Goal: Task Accomplishment & Management: Manage account settings

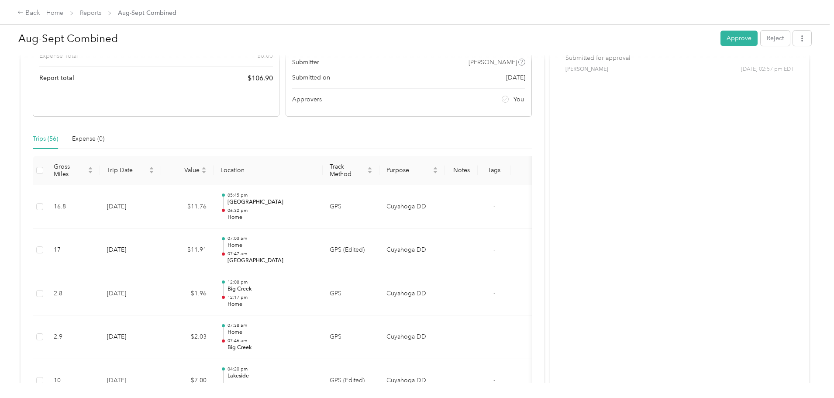
scroll to position [131, 0]
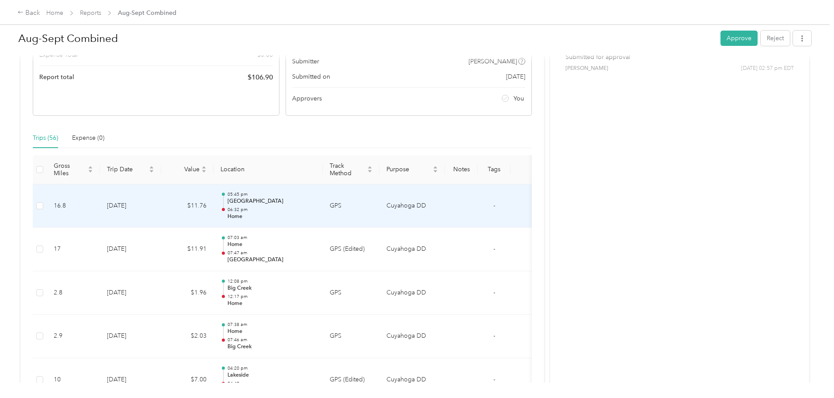
click at [307, 204] on p "[GEOGRAPHIC_DATA]" at bounding box center [272, 201] width 88 height 8
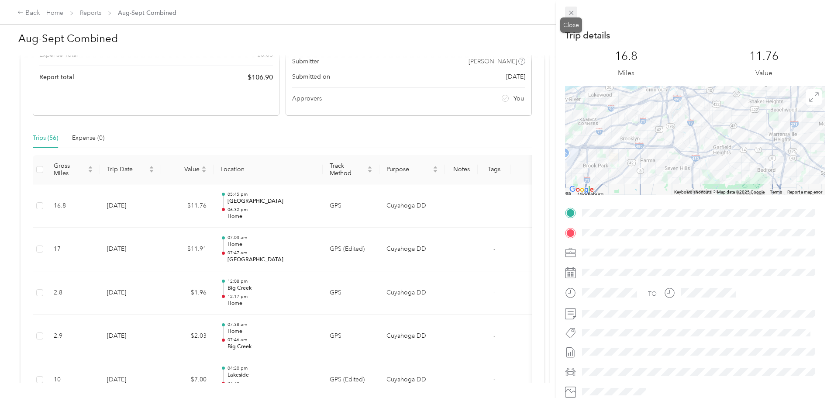
click at [571, 15] on icon at bounding box center [571, 12] width 7 height 7
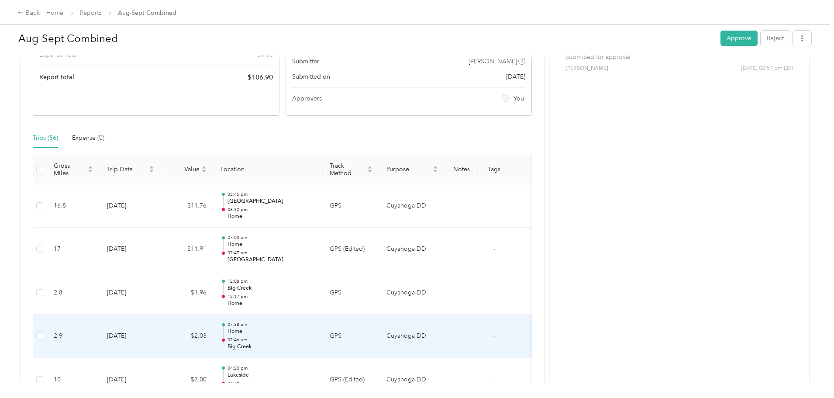
click at [314, 338] on p "07:46 am" at bounding box center [272, 340] width 88 height 6
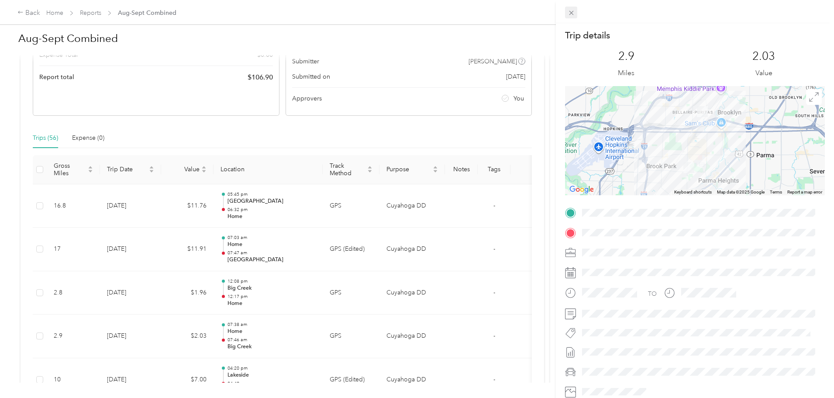
click at [569, 12] on icon at bounding box center [571, 12] width 7 height 7
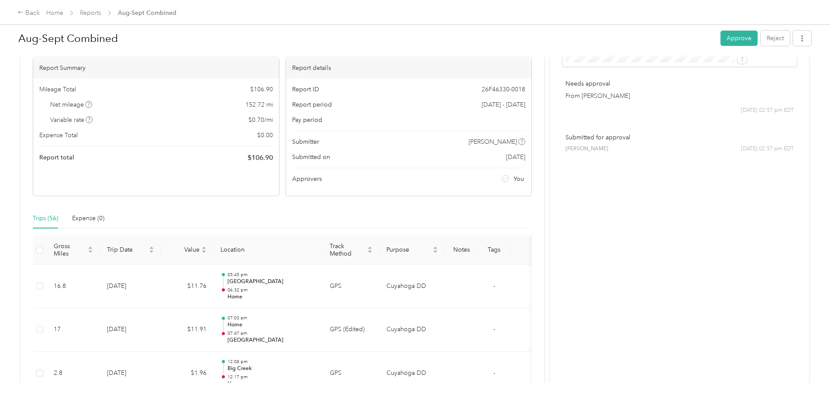
scroll to position [0, 0]
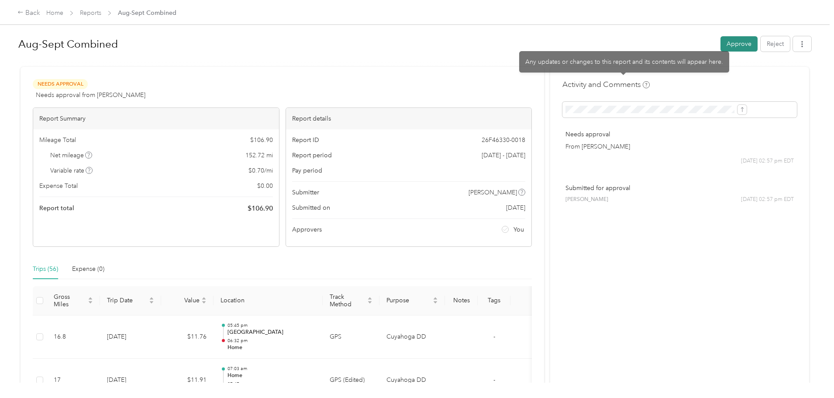
click at [721, 40] on button "Approve" at bounding box center [739, 43] width 37 height 15
